Goal: Consume media (video, audio): Consume media (video, audio)

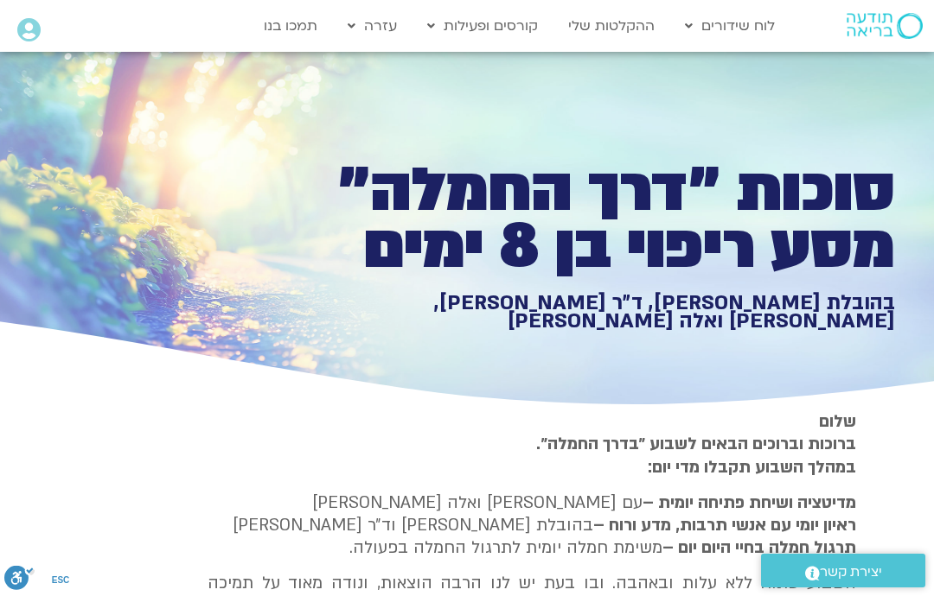
type input "1452.76"
type input "0.483022935681213"
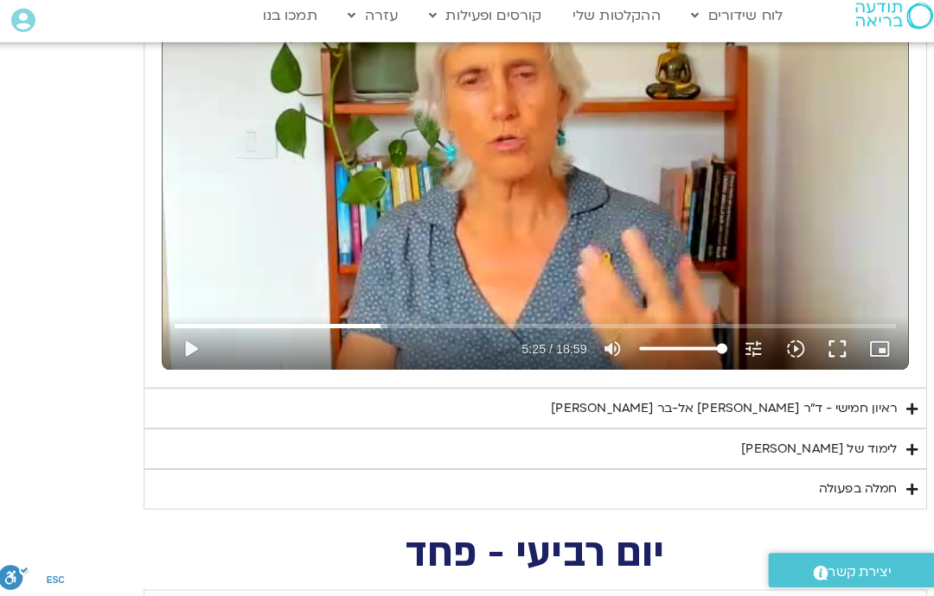
type input "325.361977727323"
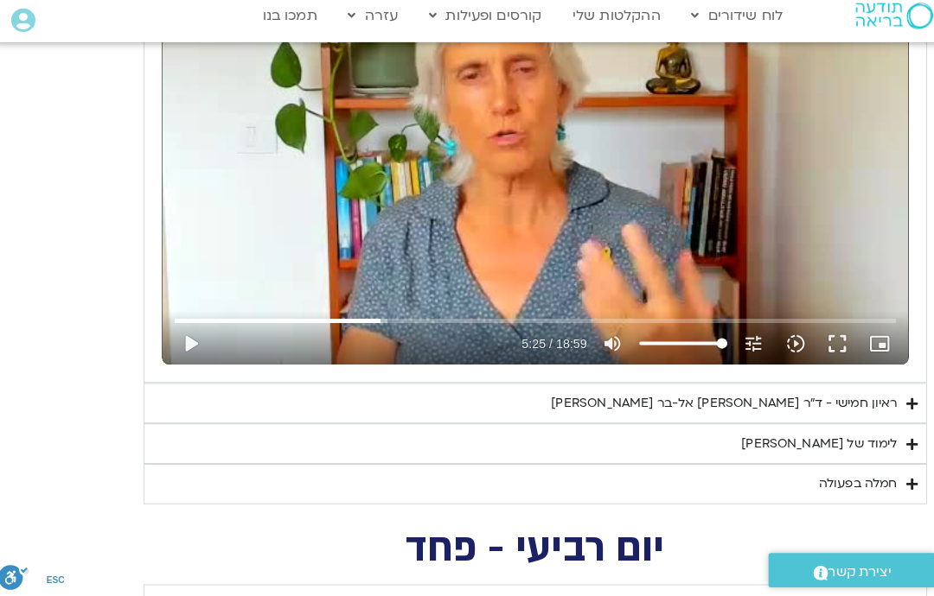
type input "1452.76"
type input "0.483022935681213"
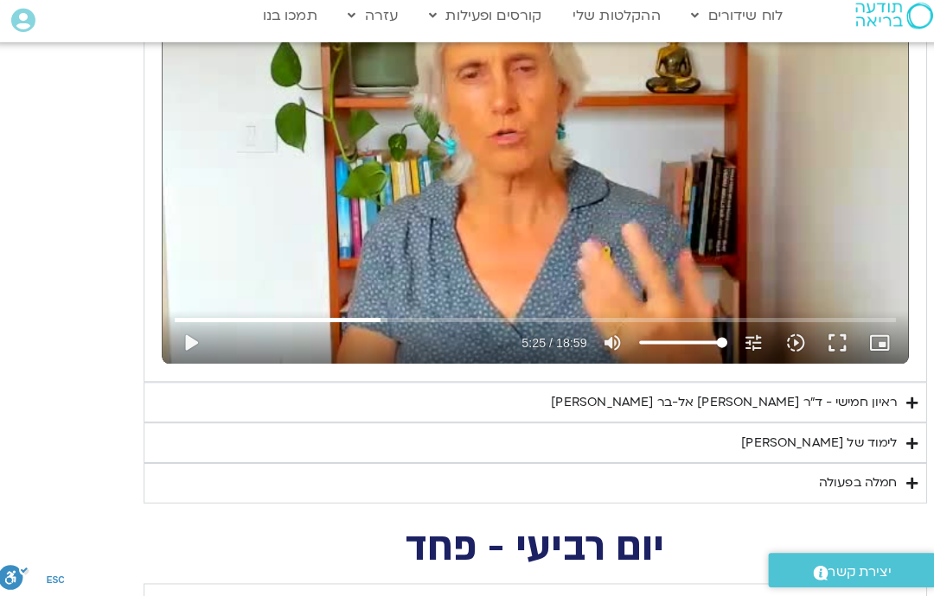
scroll to position [0, 0]
type input "325.361977727323"
type input "1452.76"
type input "0.483022935681213"
type input "325.361977727323"
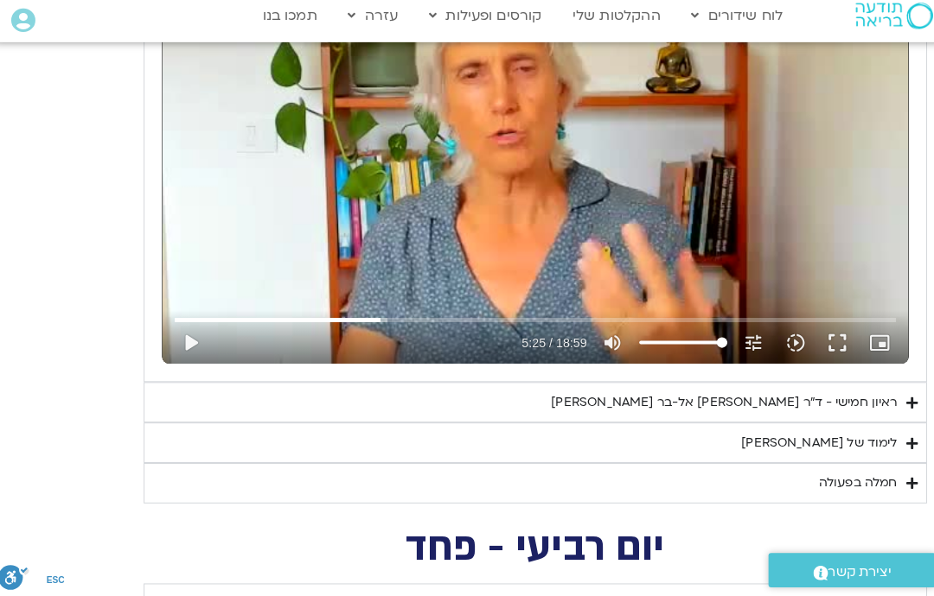
type input "1452.76"
type input "0.483022935681213"
type input "325.361977727323"
type input "1452.76"
type input "0.483022935681213"
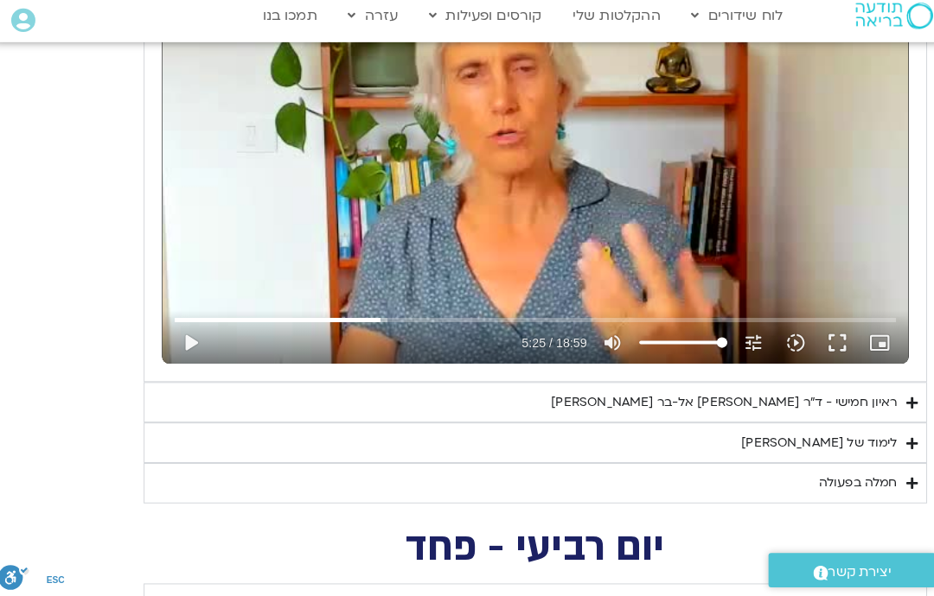
type input "325.361977727323"
type input "1452.76"
type input "0.483022935681213"
type input "325.361977727323"
type input "1452.76"
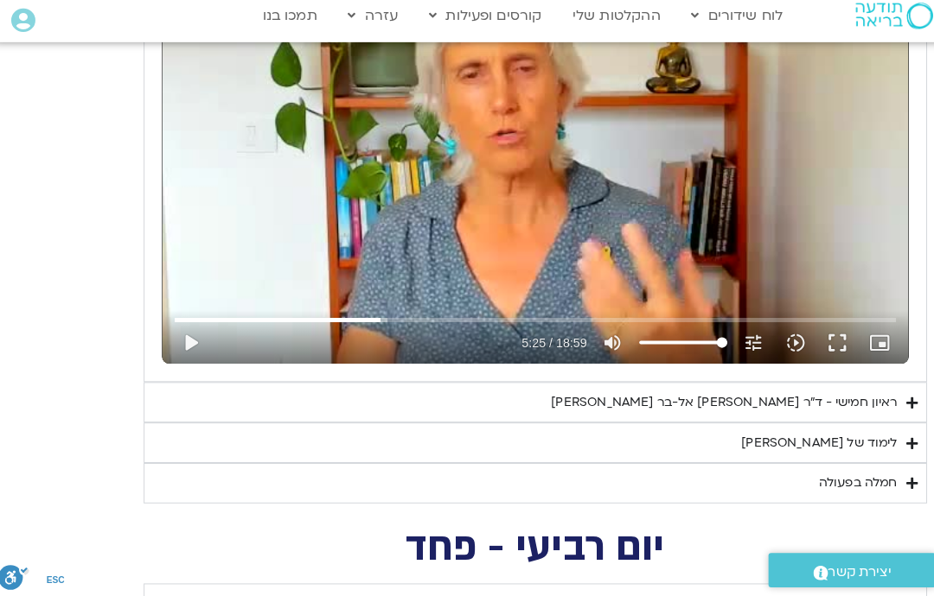
type input "0.483022935681213"
type input "325.361977727323"
type input "1452.76"
type input "0.483022935681213"
type input "325.361977727323"
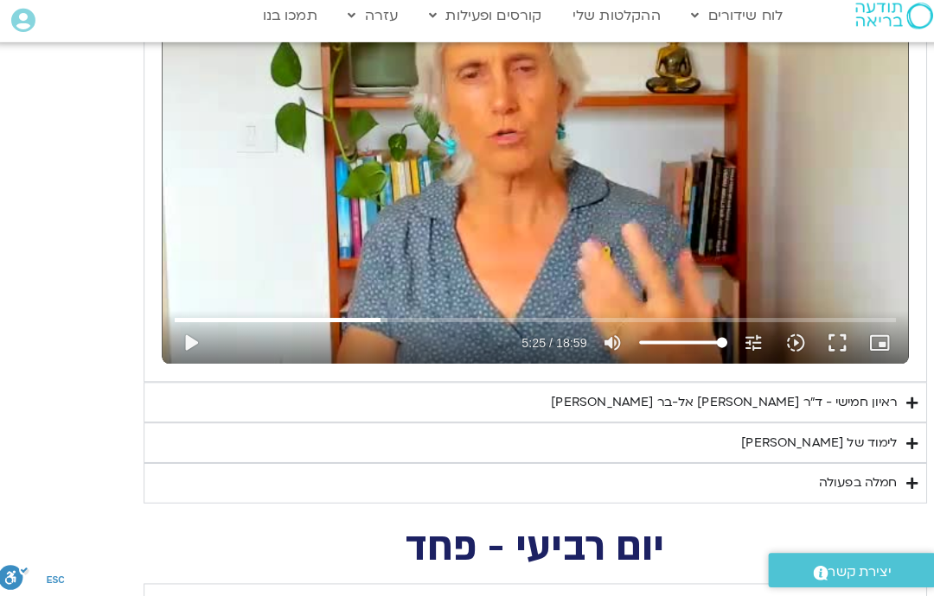
type input "1452.76"
type input "0.483022935681213"
type input "325.361977727323"
type input "1452.76"
type input "0.483022935681213"
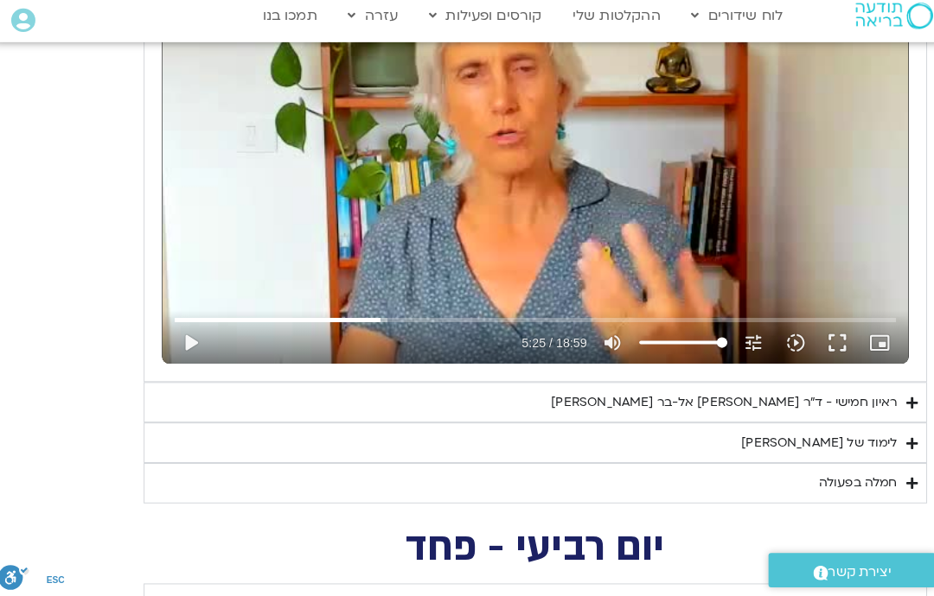
type input "325.361977727323"
type input "1452.76"
type input "0.483022935681213"
type input "325.361977727323"
type input "1452.76"
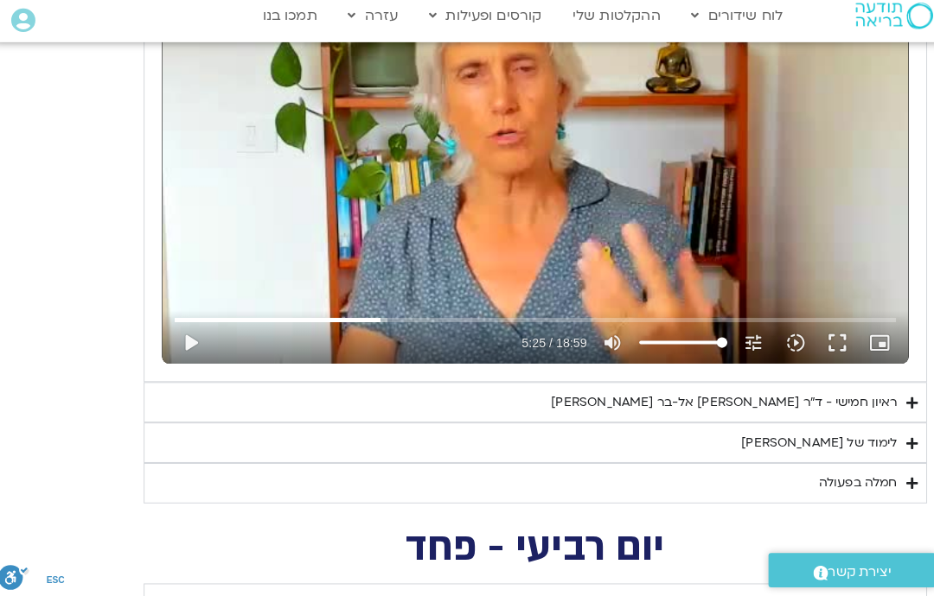
type input "0.483022935681213"
type input "325.361977727323"
type input "1452.76"
type input "0.483022935681213"
type input "325.361977727323"
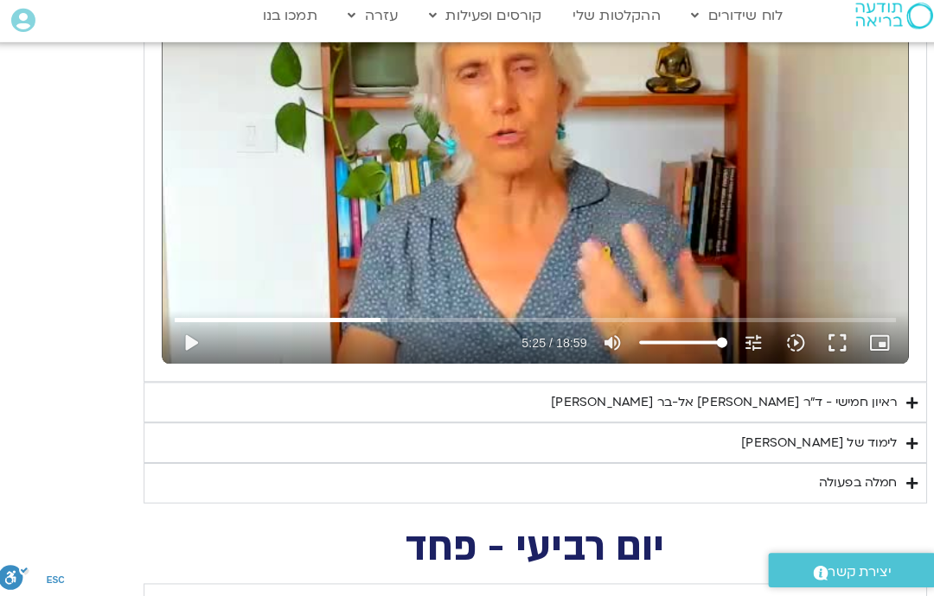
type input "1452.76"
type input "0.483022935681213"
type input "325.361977727323"
type input "1452.76"
type input "0.483022935681213"
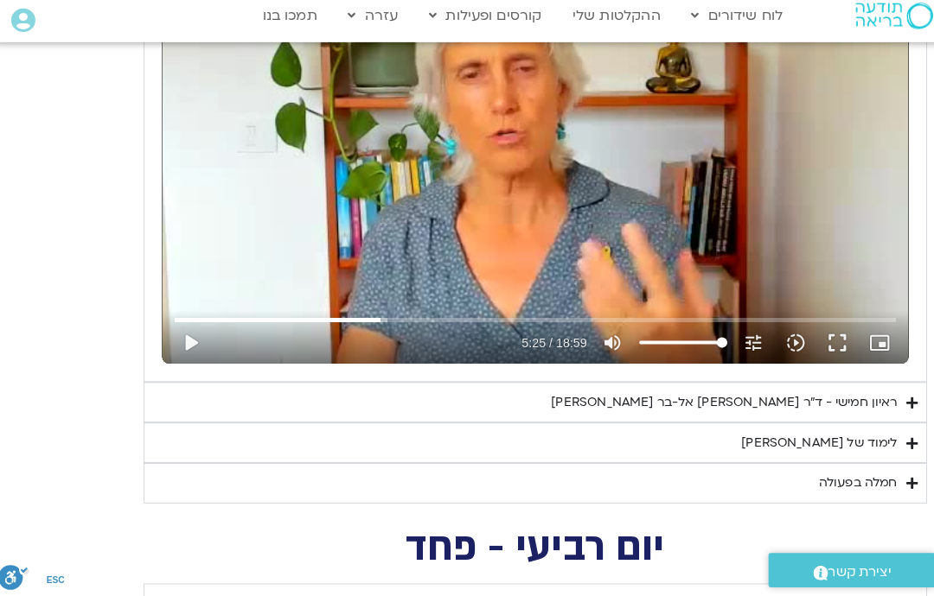
type input "325.361977727323"
type input "1452.76"
type input "0.483022935681213"
type input "325.361977727323"
type input "1452.76"
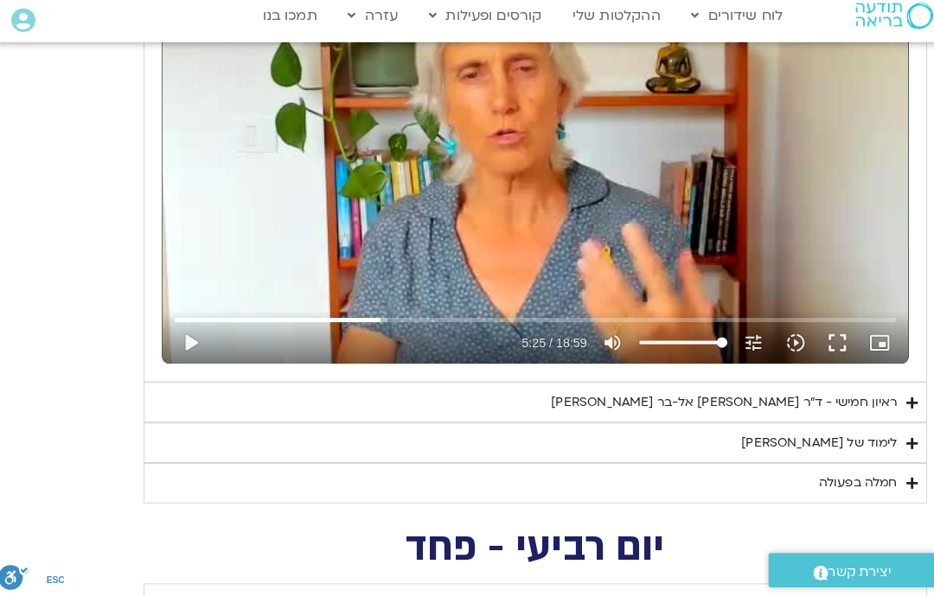
type input "0.483022935681213"
type input "325.361977727323"
type input "1452.76"
type input "0.483022935681213"
type input "325.361977727323"
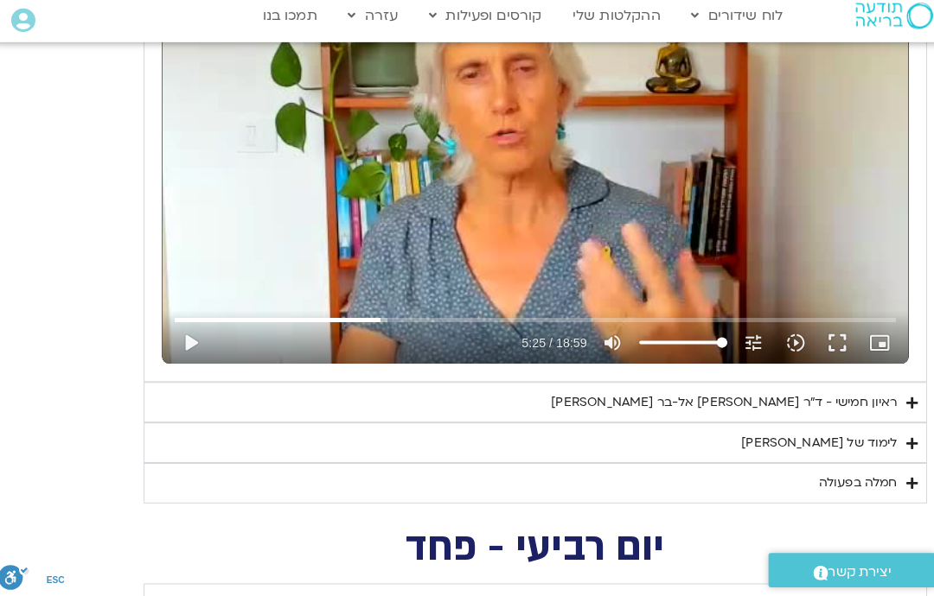
type input "1452.76"
type input "0.483022935681213"
type input "325.361977727323"
type input "1452.76"
type input "0.483022935681213"
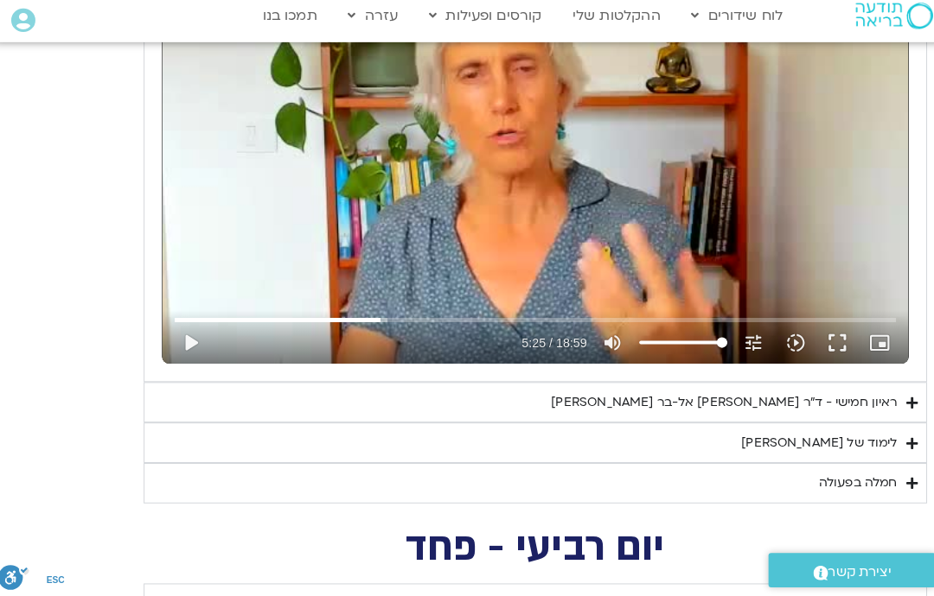
type input "325.361977727323"
type input "1452.76"
type input "0.483022935681213"
type input "325.361977727323"
type input "1452.76"
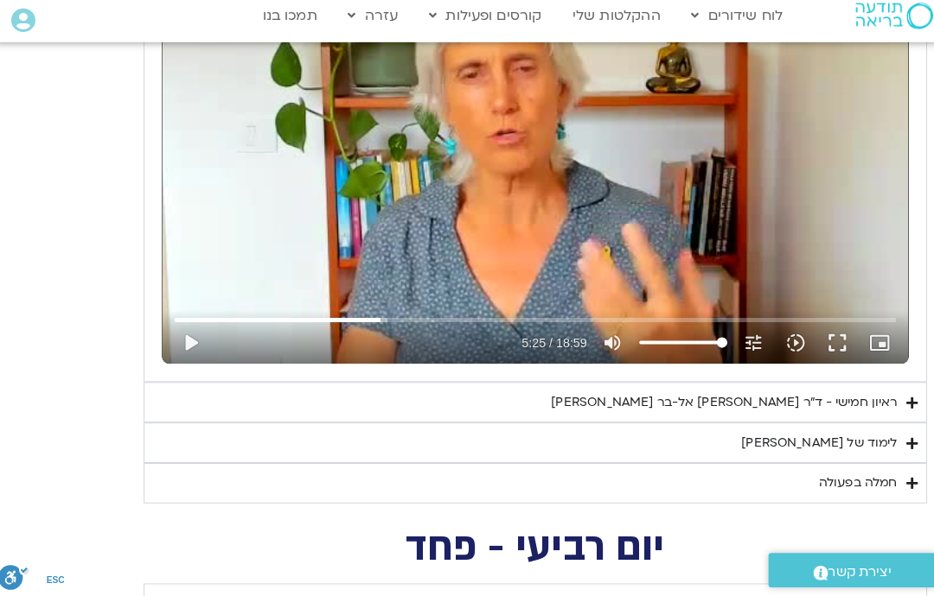
type input "0.483022935681213"
type input "325.361977727323"
type input "1452.76"
type input "0.483022935681213"
type input "325.361977727323"
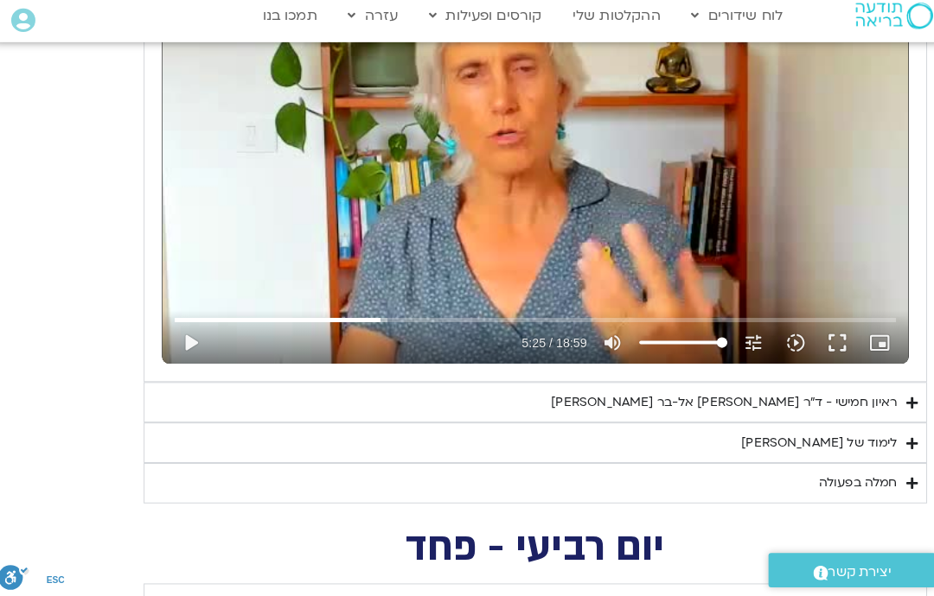
type input "1452.76"
type input "0.483022935681213"
type input "325.361977727323"
type input "1452.76"
type input "325.361977727323"
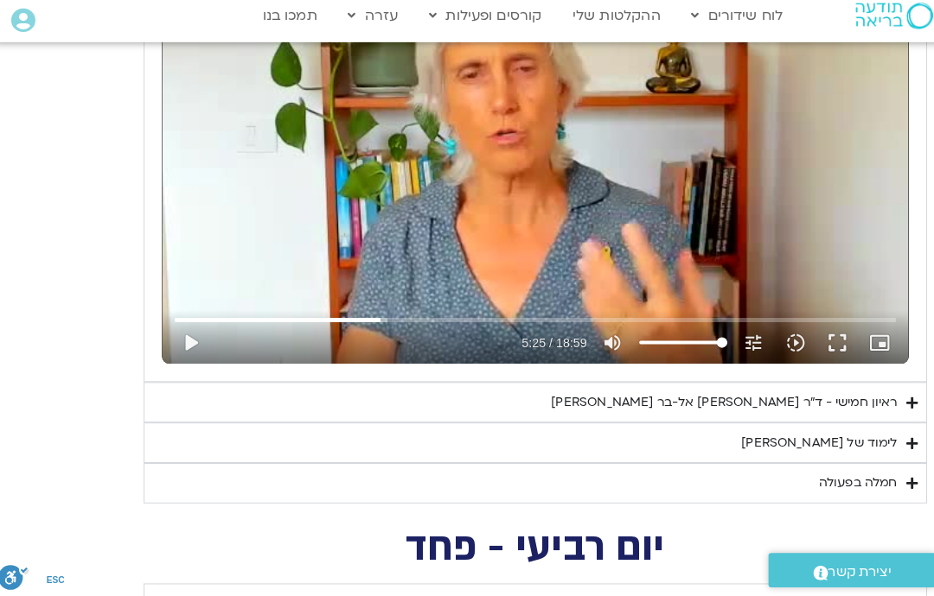
type input "0.483022935681213"
type input "1452.76"
type input "325.361977727323"
type input "0.483022935681213"
type input "1452.76"
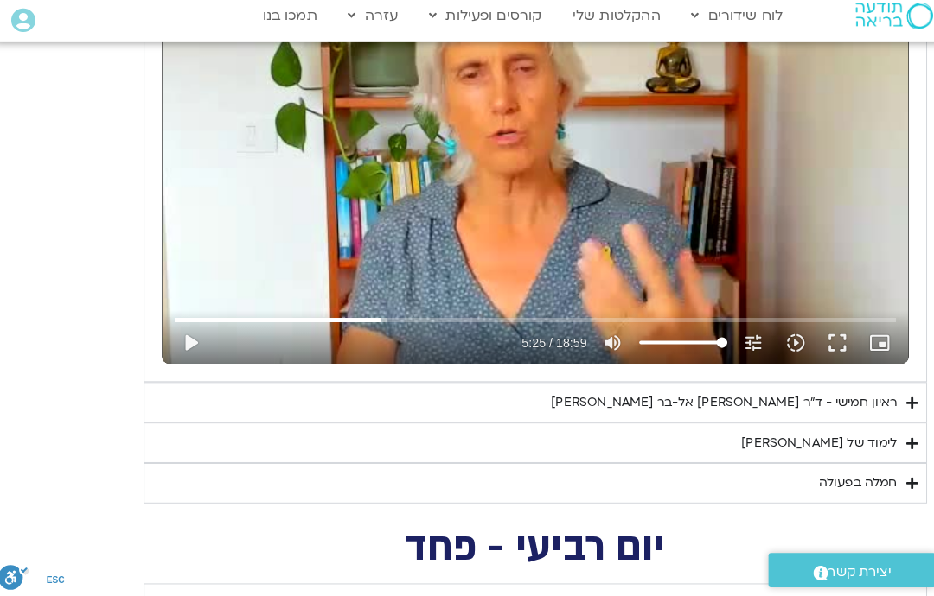
type input "325.361977727323"
type input "0.483022935681213"
type input "1452.76"
type input "325.361977727323"
type input "0.483022935681213"
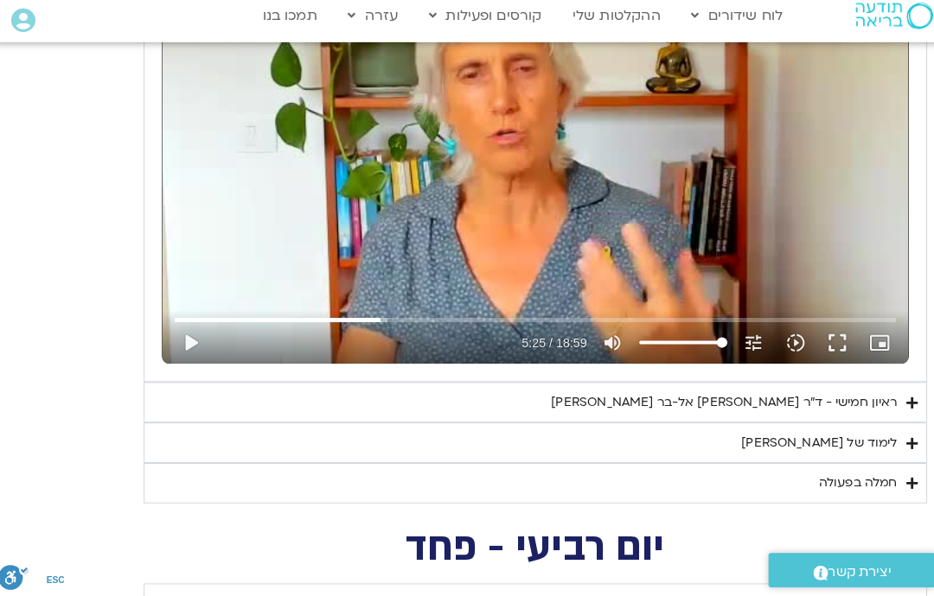
type input "1452.76"
type input "325.361977727323"
type input "0.483022935681213"
type input "1452.76"
type input "325.361977727323"
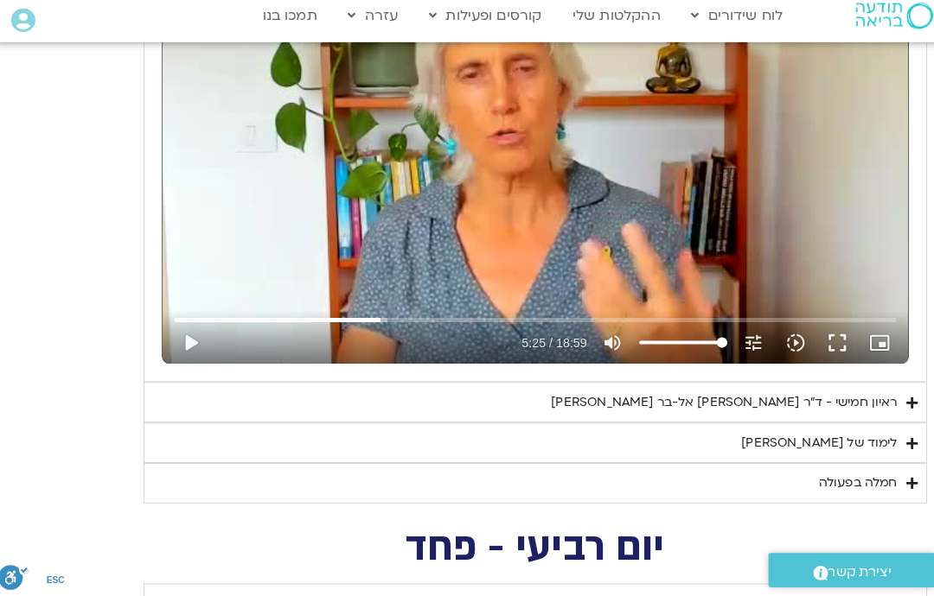
type input "0.483022935681213"
type input "1452.76"
type input "325.361977727323"
type input "0.483022935681213"
type input "1452.76"
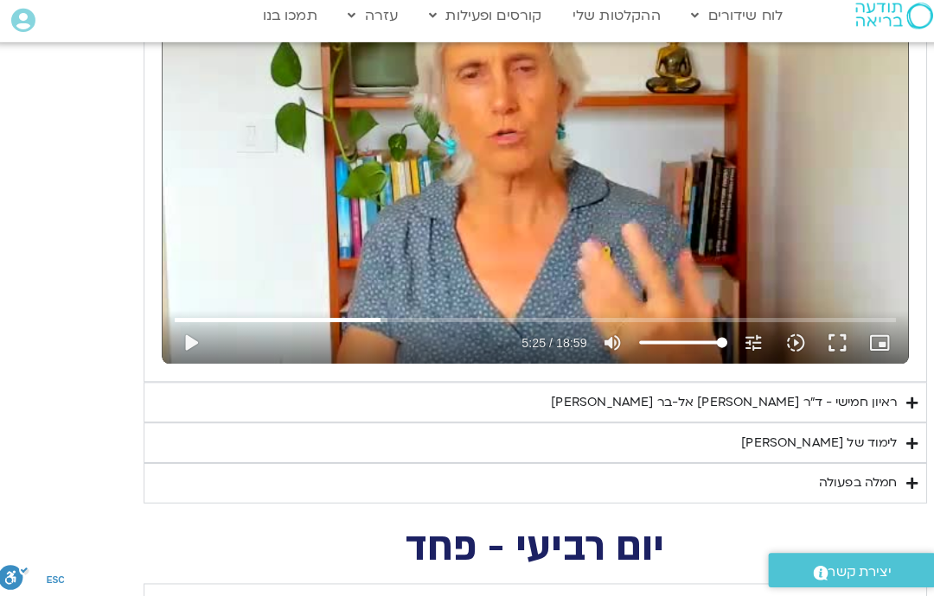
type input "325.361977727323"
type input "0.483022935681213"
type input "1452.76"
type input "325.361977727323"
type input "0.483022935681213"
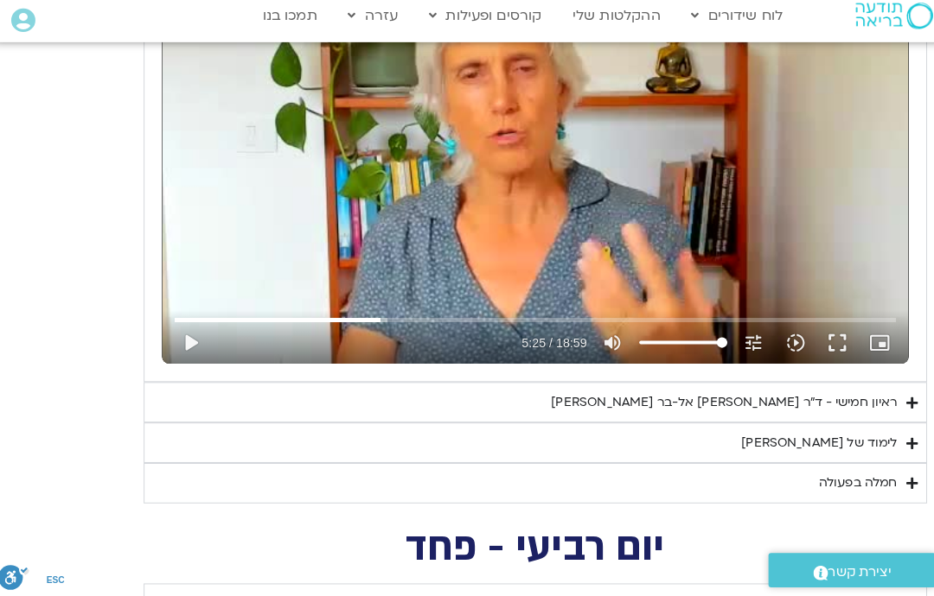
type input "1452.76"
type input "325.361977727323"
type input "0.483022935681213"
type input "1452.76"
type input "325.361977727323"
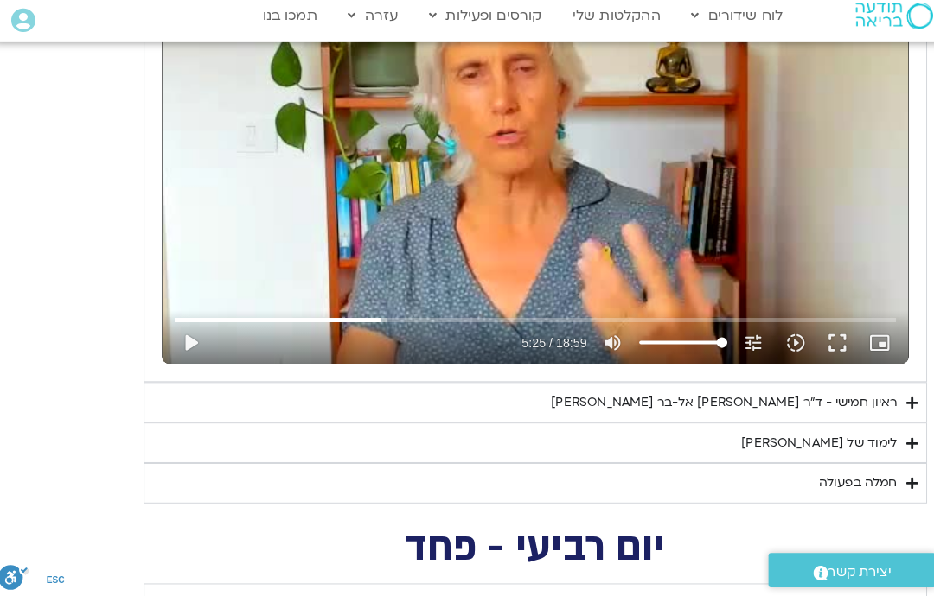
type input "0.483022935681213"
type input "1452.76"
type input "325.361977727323"
type input "0.483022935681213"
type input "325.361977727323"
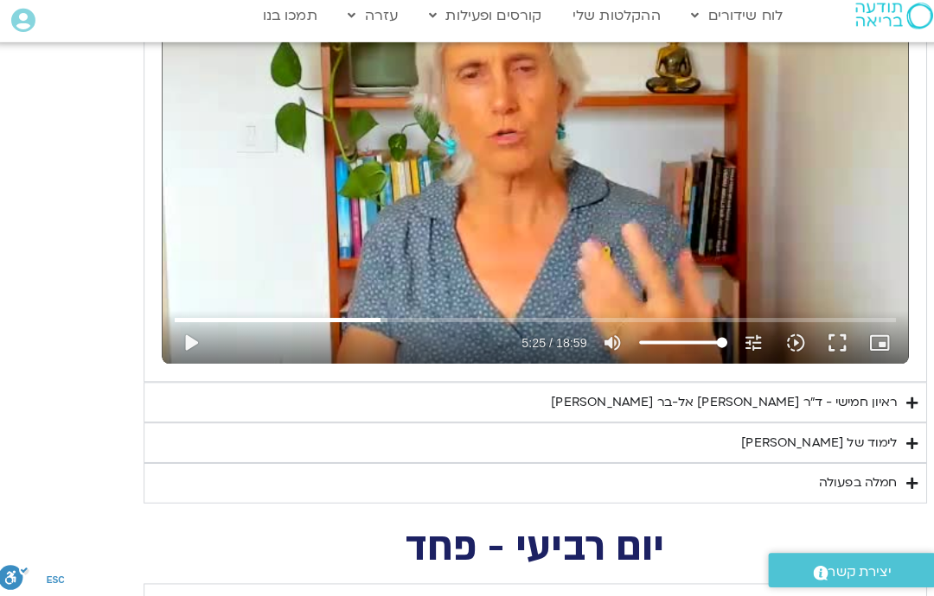
type input "1452.76"
type input "325.361977727323"
type input "0.483022935681213"
type input "1452.76"
type input "325.361977727323"
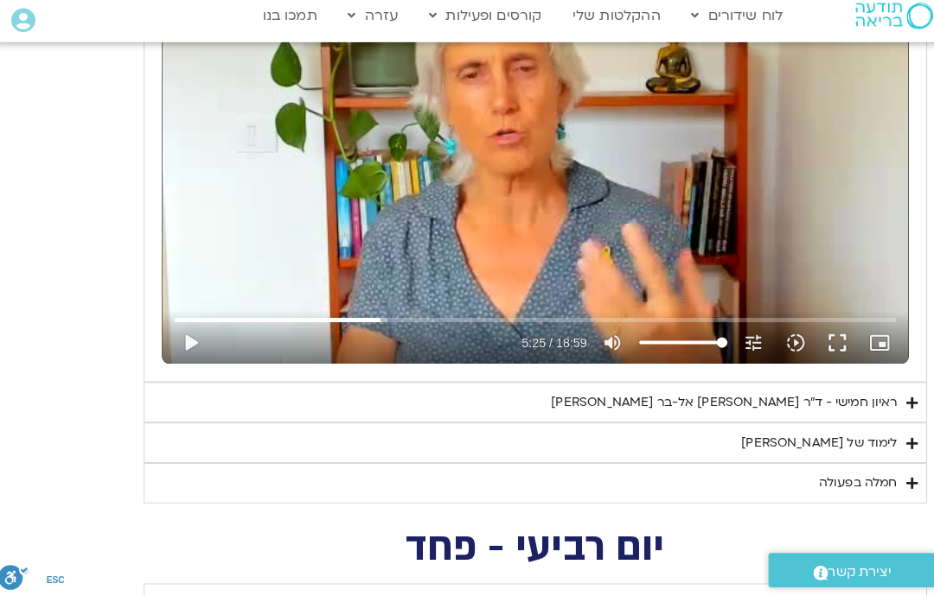
type input "0.483022935681213"
type input "1452.76"
type input "325.361977727323"
type input "0.483022935681213"
type input "1452.76"
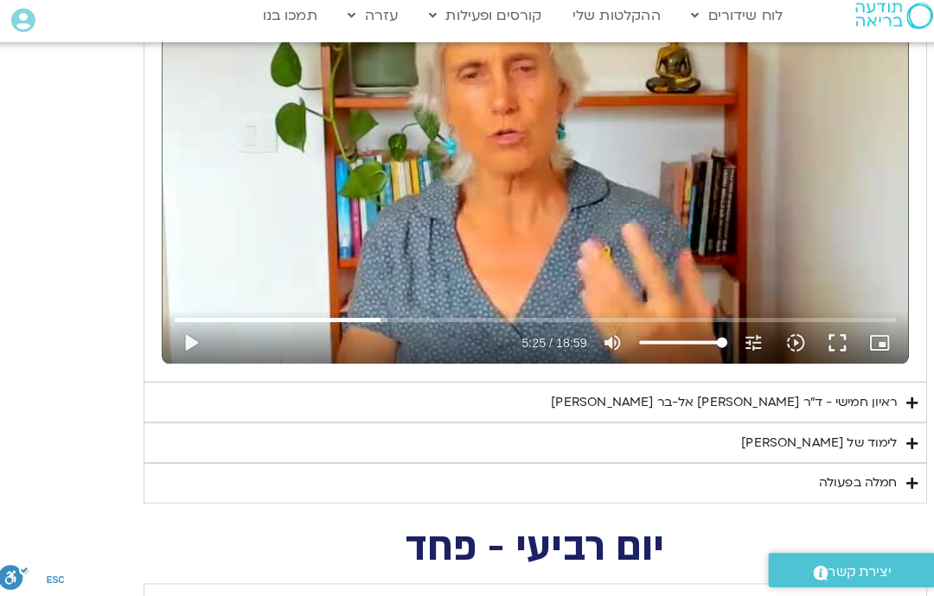
type input "325.361977727323"
type input "0.483022935681213"
type input "1452.76"
type input "325.361977727323"
type input "0.483022935681213"
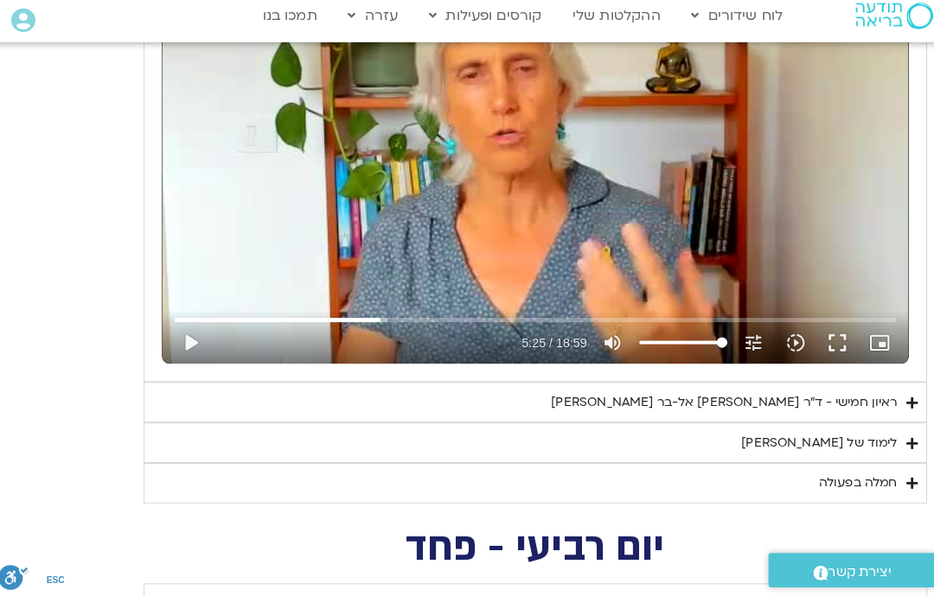
type input "1452.76"
type input "0.483022935681213"
type input "325.361977727323"
type input "1452.76"
type input "0.483022935681213"
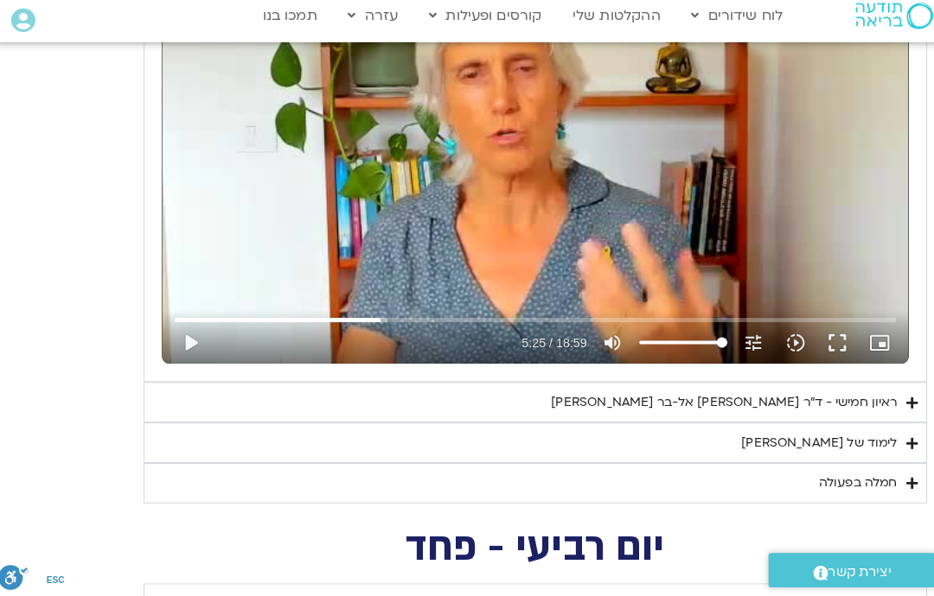
type input "325.361977727323"
type input "1452.76"
type input "0.483022935681213"
type input "325.361977727323"
type input "1452.76"
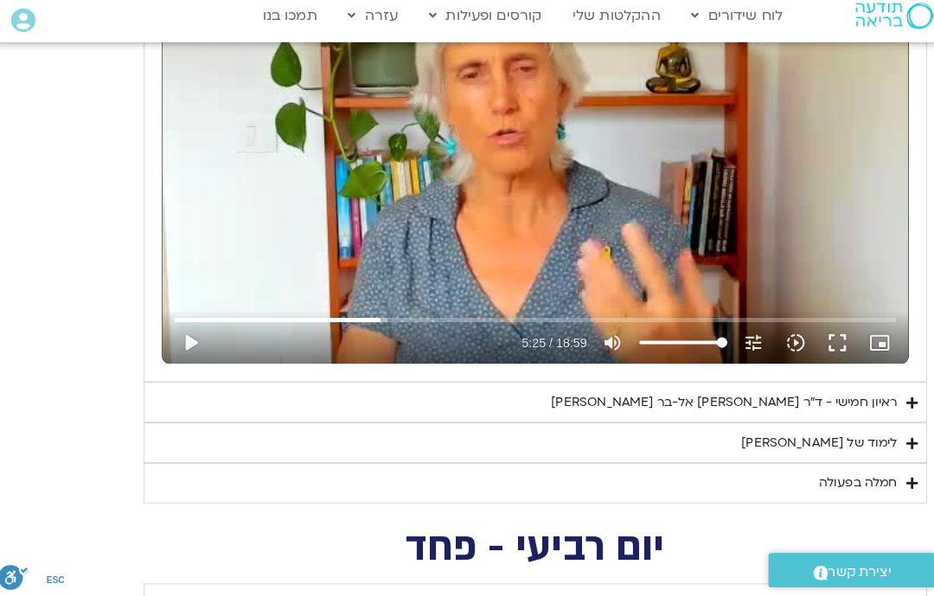
type input "0.483022935681213"
type input "325.361977727323"
type input "1452.76"
type input "325.361977727323"
type input "0.483022935681213"
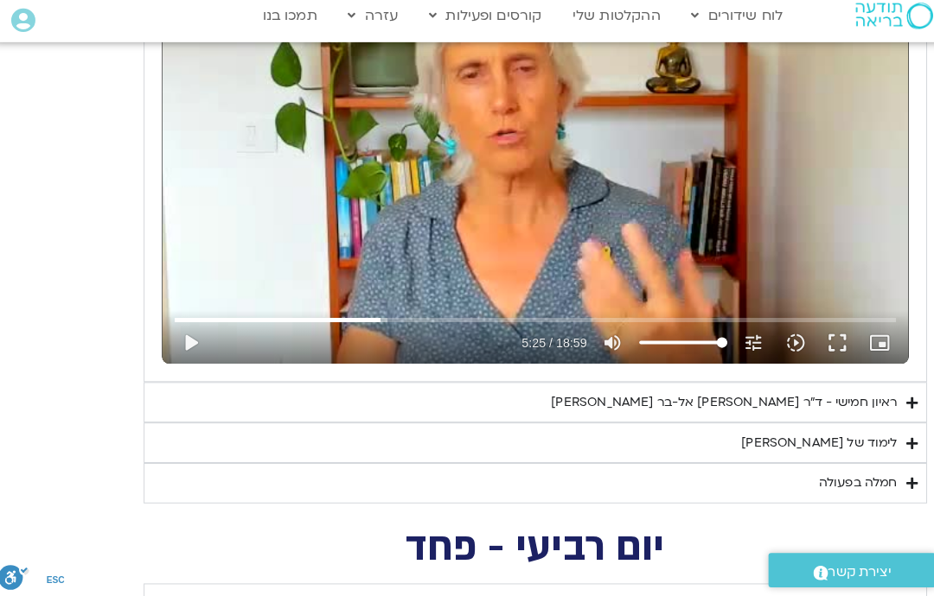
type input "1452.76"
type input "0.483022935681213"
type input "325.361977727323"
type input "1452.76"
type input "0.483022935681213"
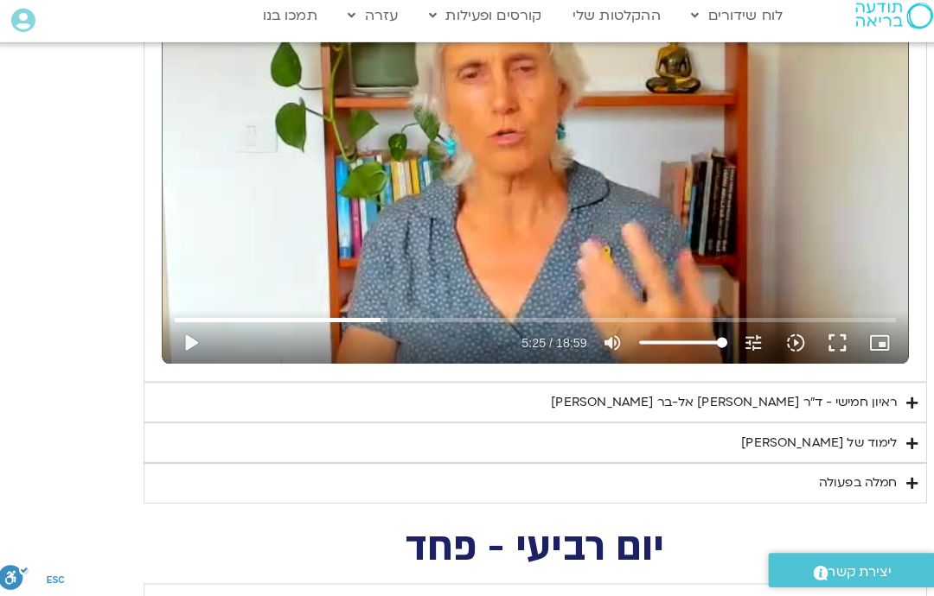
type input "325.361977727323"
type input "1452.76"
type input "0.483022935681213"
type input "325.361977727323"
type input "1452.76"
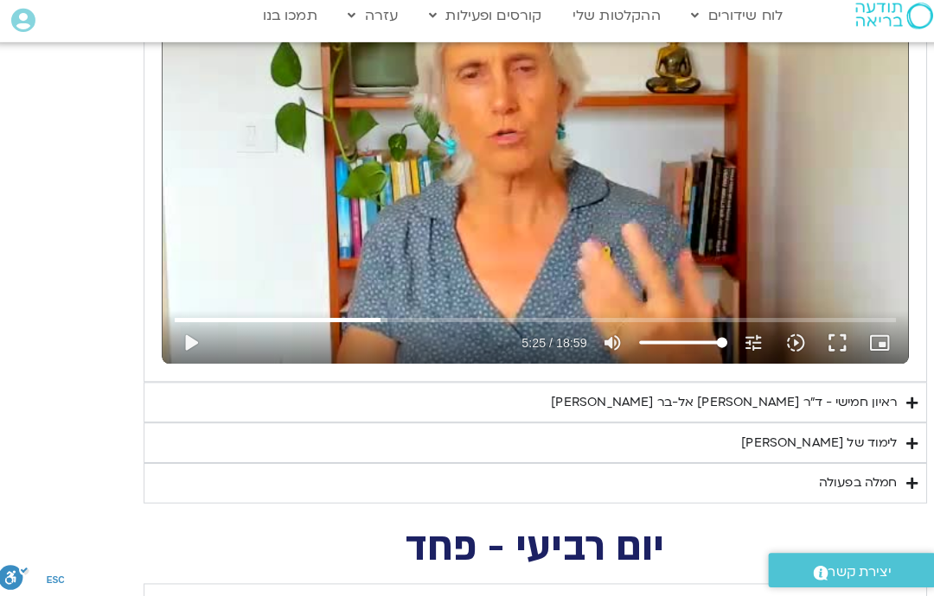
type input "0.483022935681213"
type input "325.361977727323"
type input "1452.76"
type input "0.483022935681213"
type input "325.361977727323"
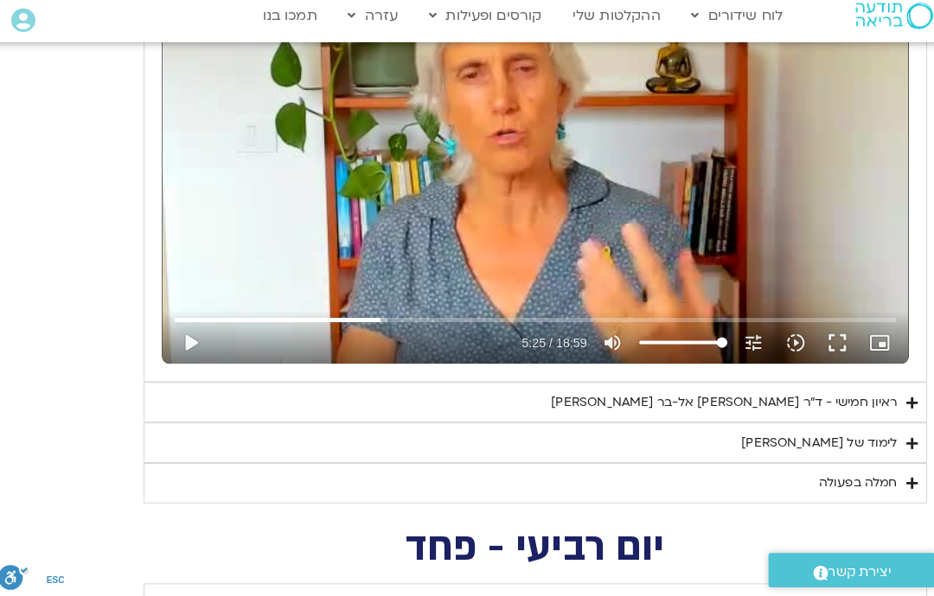
type input "1452.76"
type input "0.483022935681213"
type input "325.361977727323"
type input "1452.76"
type input "0.483022935681213"
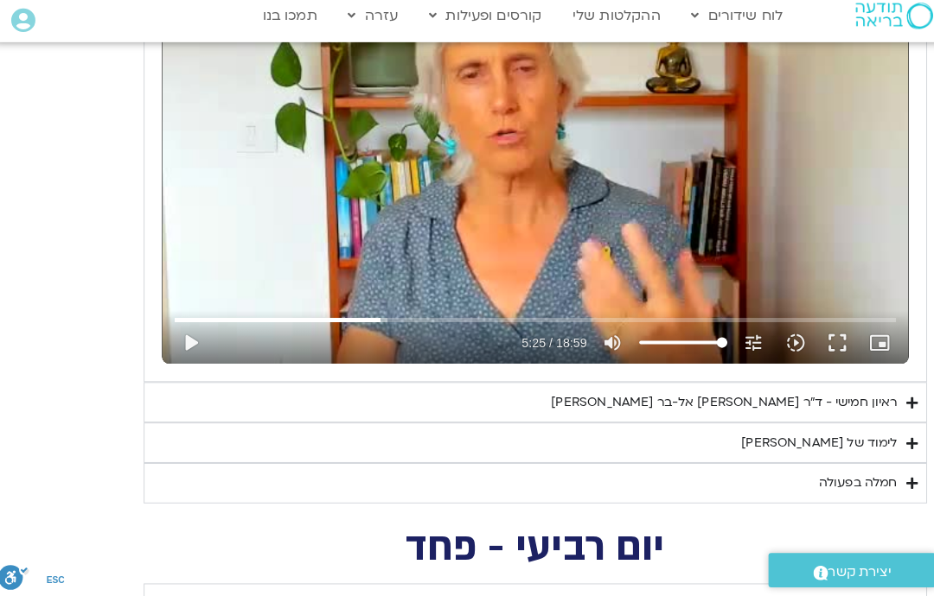
type input "325.361977727323"
type input "1452.76"
type input "0.483022935681213"
type input "325.361977727323"
type input "1452.76"
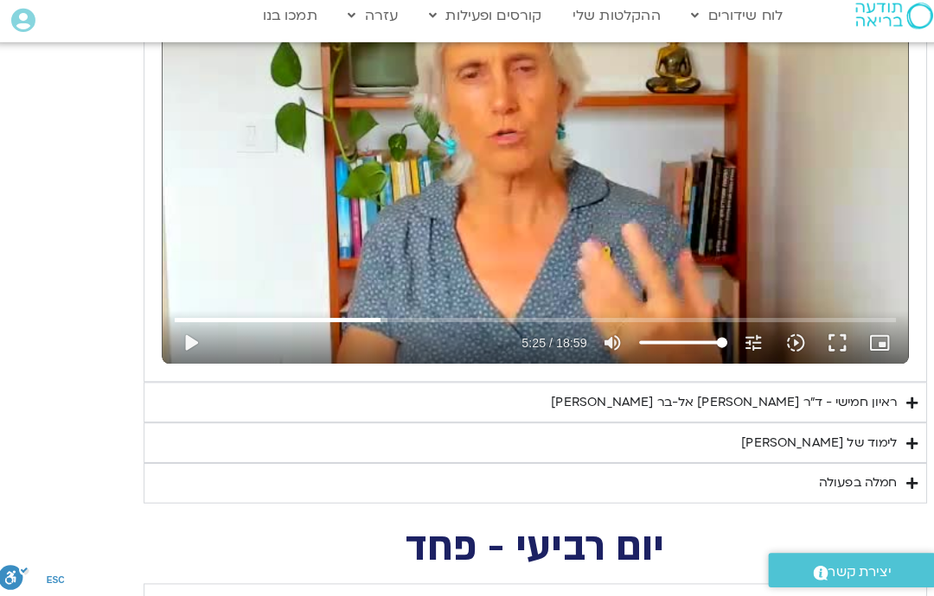
type input "0.483022935681213"
type input "325.361977727323"
type input "1452.76"
type input "0.483022935681213"
type input "325.361977727323"
